Goal: Navigation & Orientation: Find specific page/section

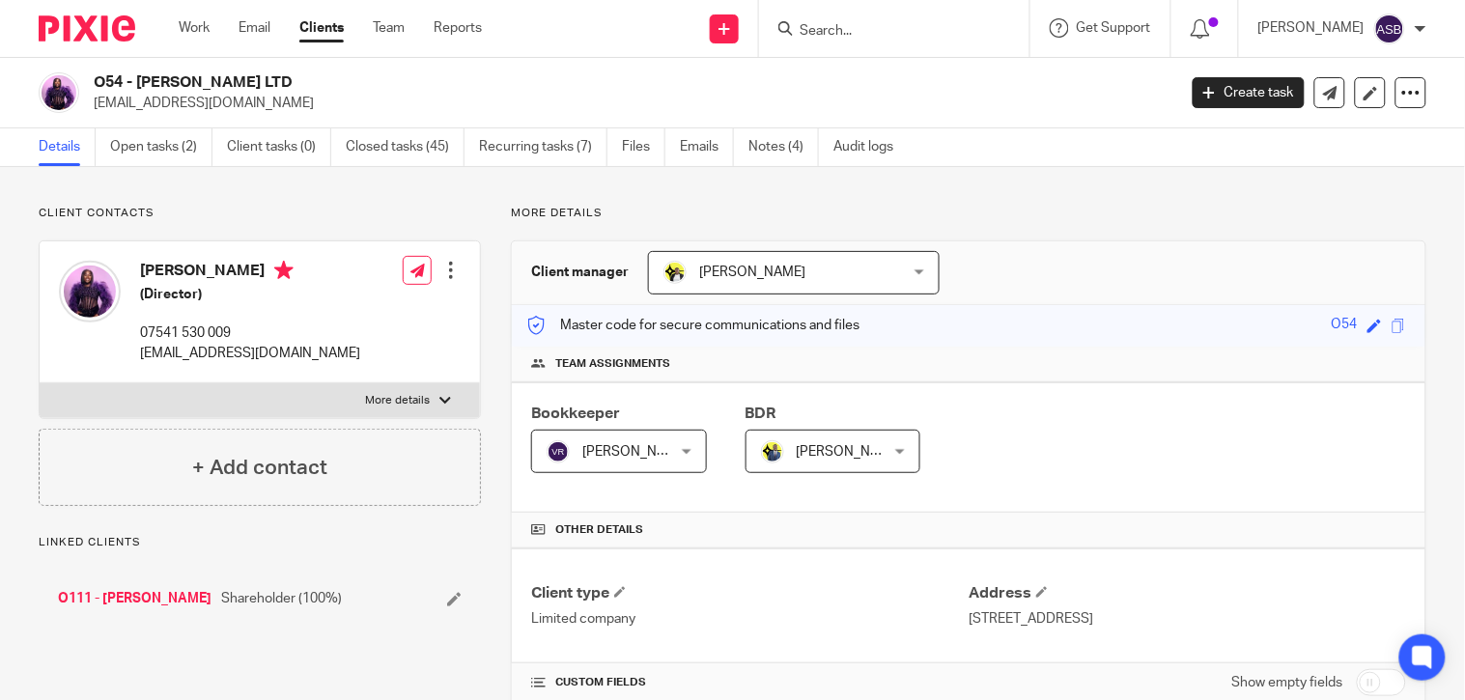
click at [257, 83] on h2 "O54 - [PERSON_NAME] LTD" at bounding box center [522, 82] width 856 height 20
click at [140, 150] on link "Open tasks (2)" at bounding box center [161, 147] width 102 height 38
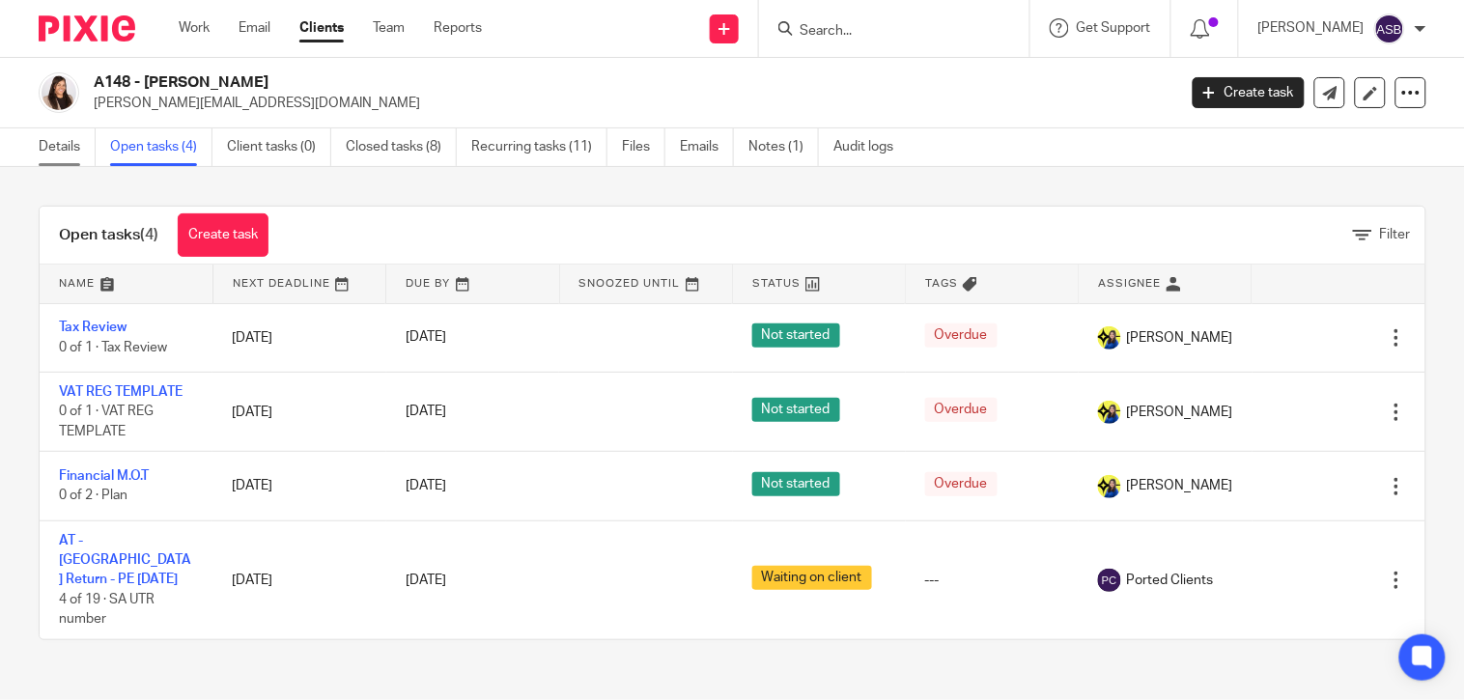
click at [66, 142] on link "Details" at bounding box center [67, 147] width 57 height 38
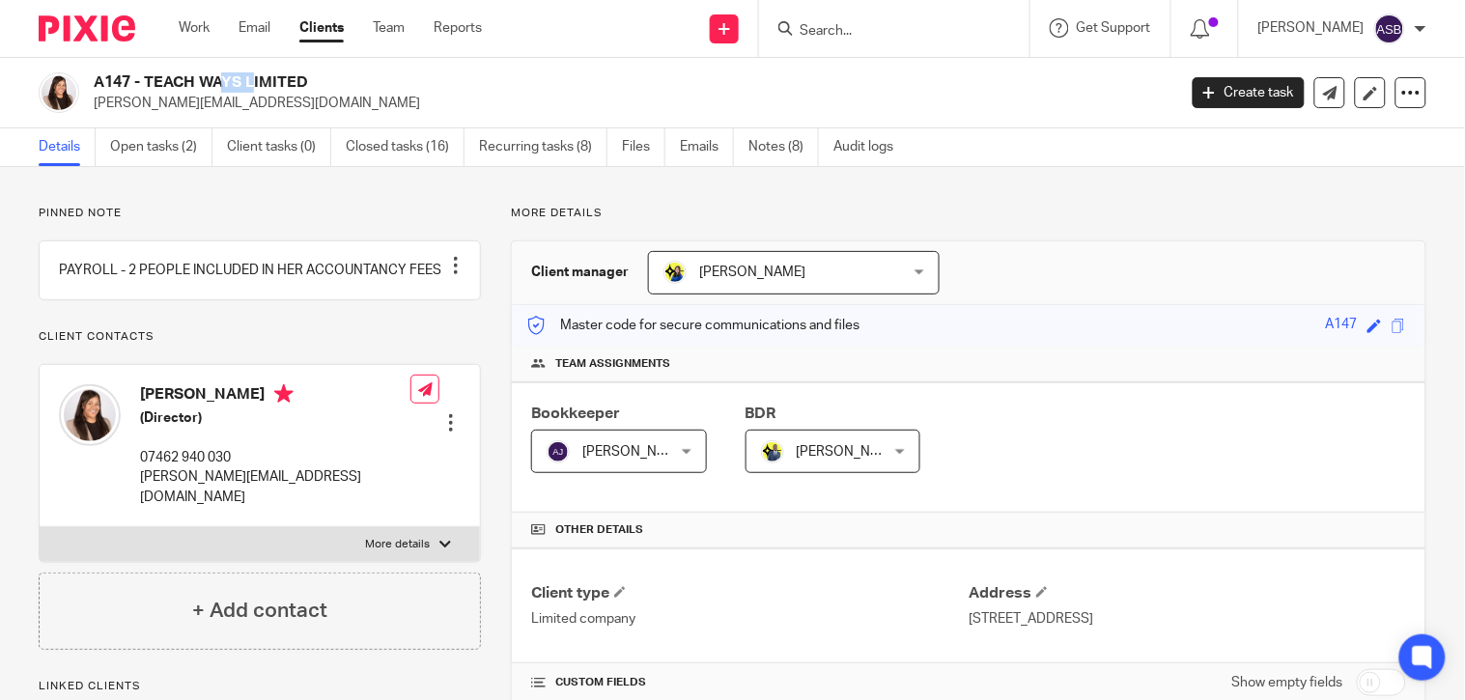
drag, startPoint x: 90, startPoint y: 78, endPoint x: 130, endPoint y: 81, distance: 40.7
click at [130, 81] on div "A147 - TEACH WAYS LIMITED [PERSON_NAME][EMAIL_ADDRESS][DOMAIN_NAME]" at bounding box center [601, 92] width 1125 height 41
copy h2 "A147"
